Goal: Information Seeking & Learning: Learn about a topic

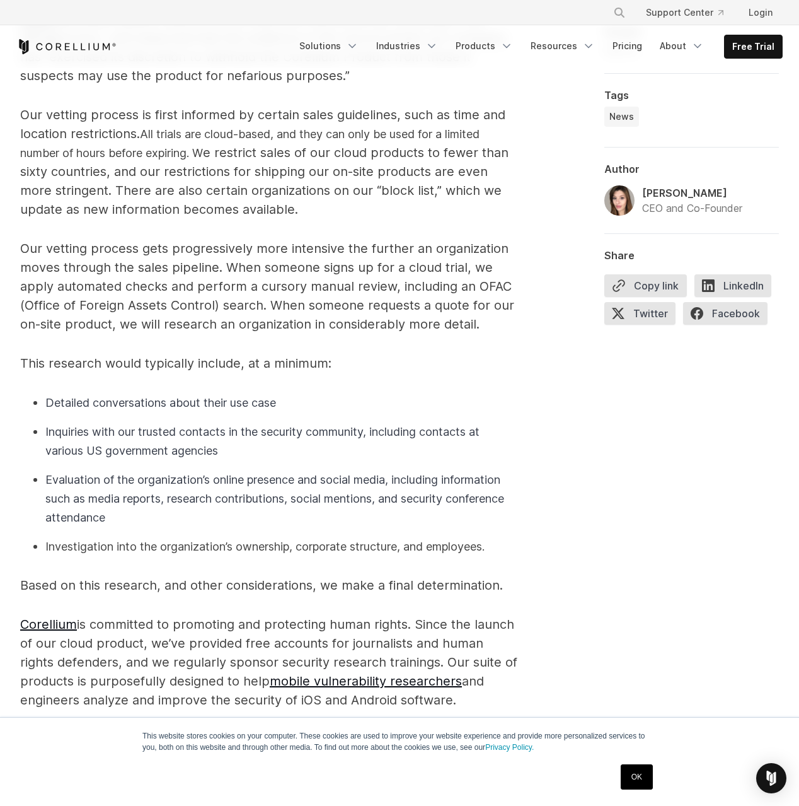
scroll to position [1365, 0]
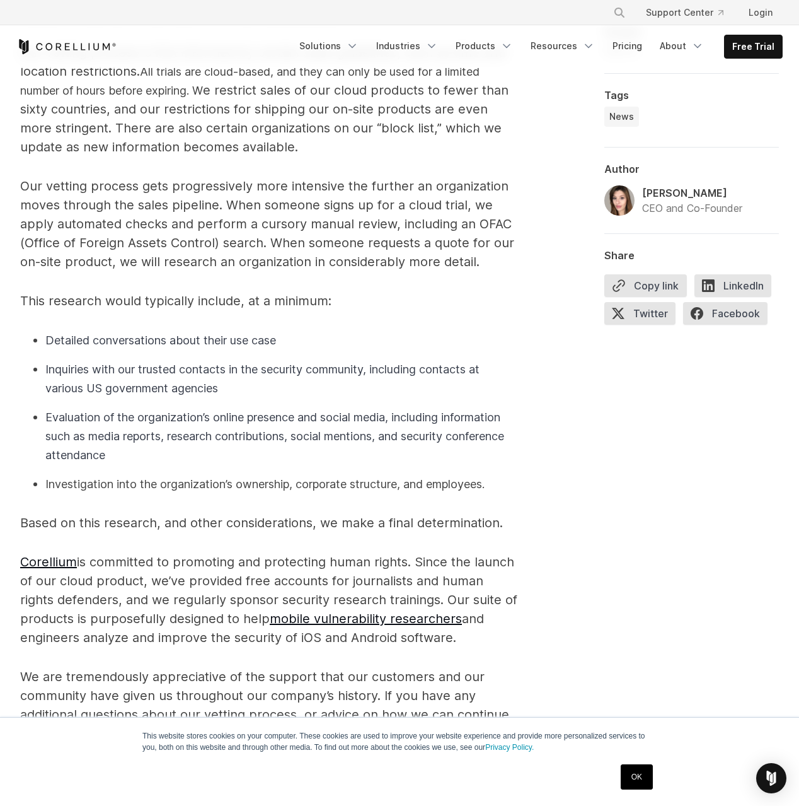
click at [561, 473] on div at bounding box center [562, 53] width 45 height 1418
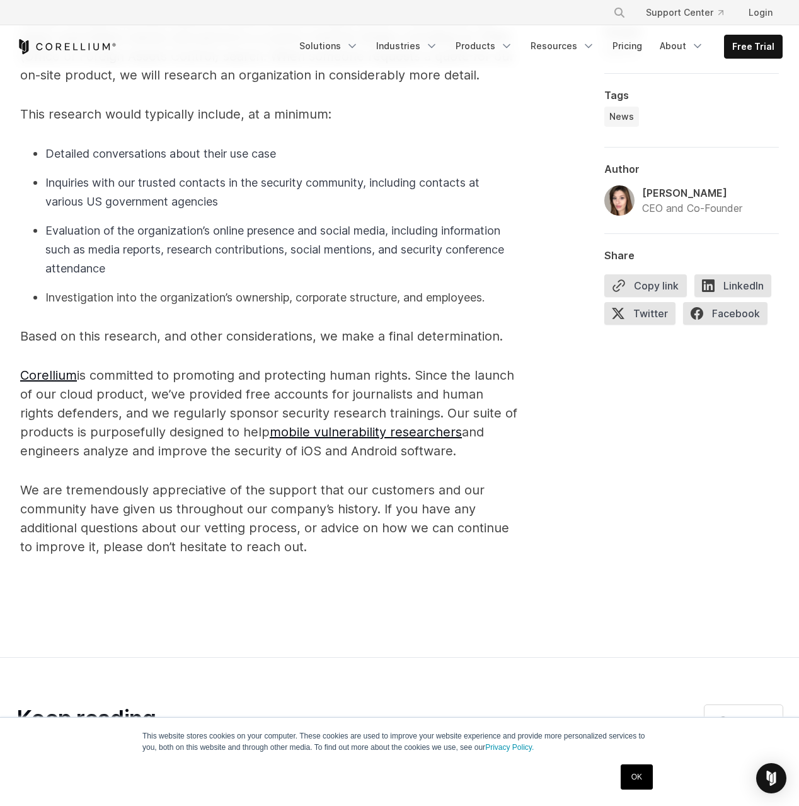
scroll to position [1497, 0]
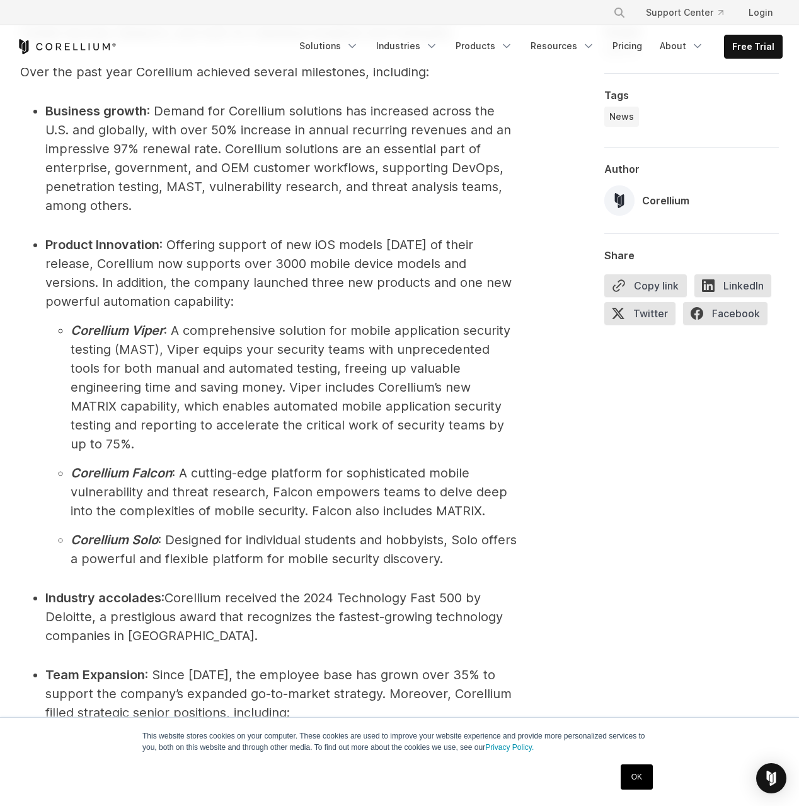
scroll to position [1417, 0]
